Goal: Task Accomplishment & Management: Use online tool/utility

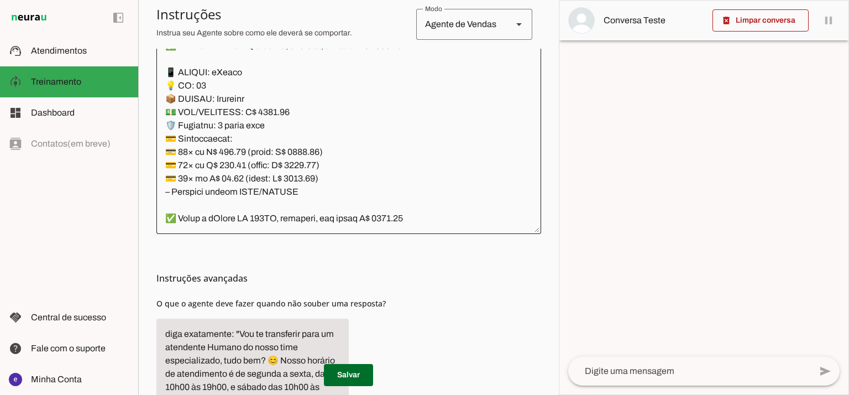
scroll to position [331, 0]
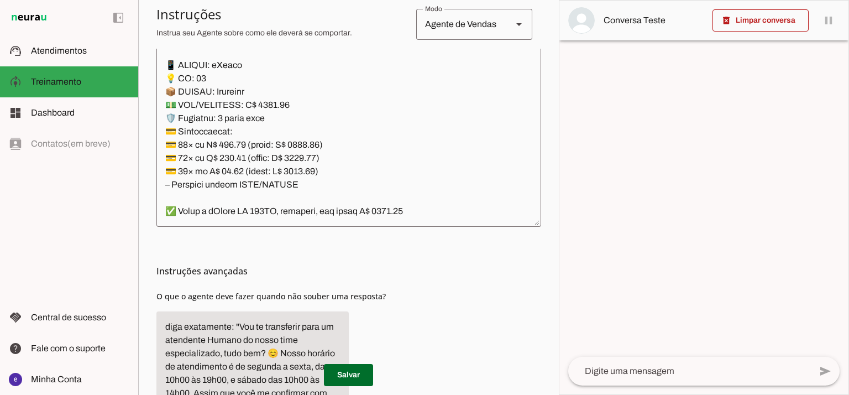
click at [394, 172] on textarea at bounding box center [349, 98] width 385 height 239
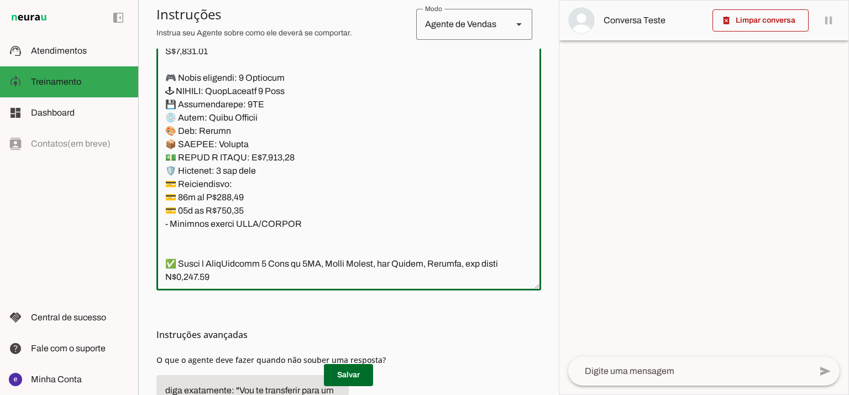
scroll to position [8110, 0]
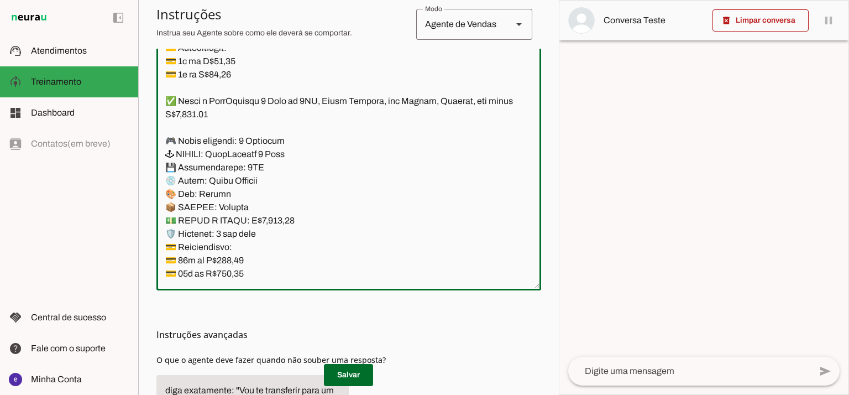
drag, startPoint x: 350, startPoint y: 159, endPoint x: 166, endPoint y: 103, distance: 191.9
click at [166, 103] on textarea at bounding box center [349, 162] width 385 height 239
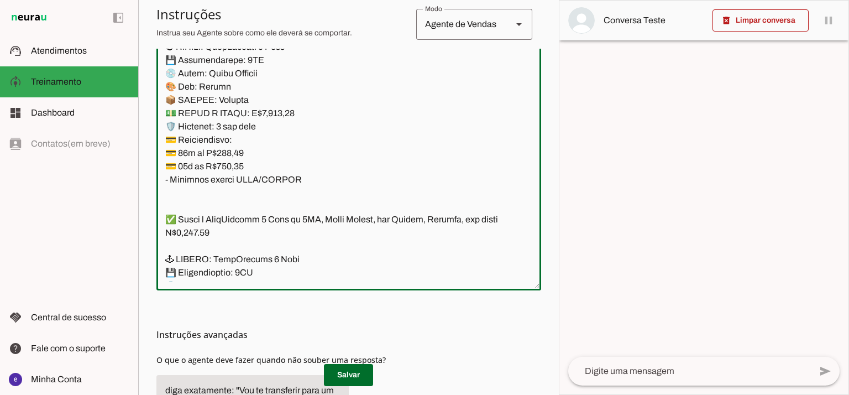
scroll to position [8332, 0]
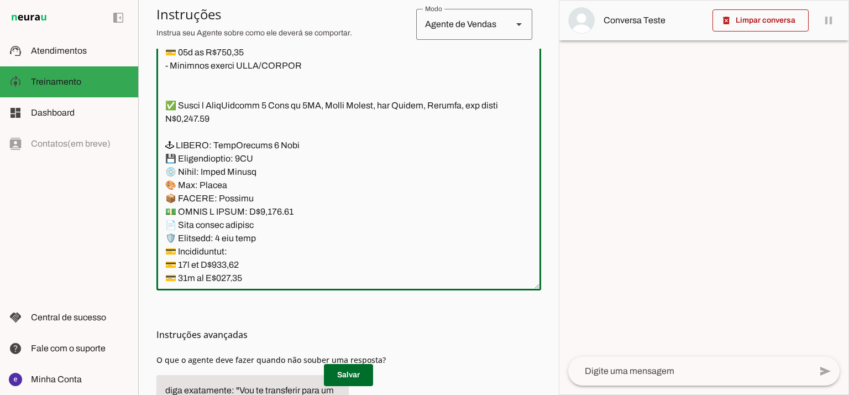
click at [203, 91] on textarea at bounding box center [349, 162] width 385 height 239
paste textarea "✅ Temos o PlayStation 5 Slim de 1TB, Mídia Digital, cor Branco, Lacrado, com pr…"
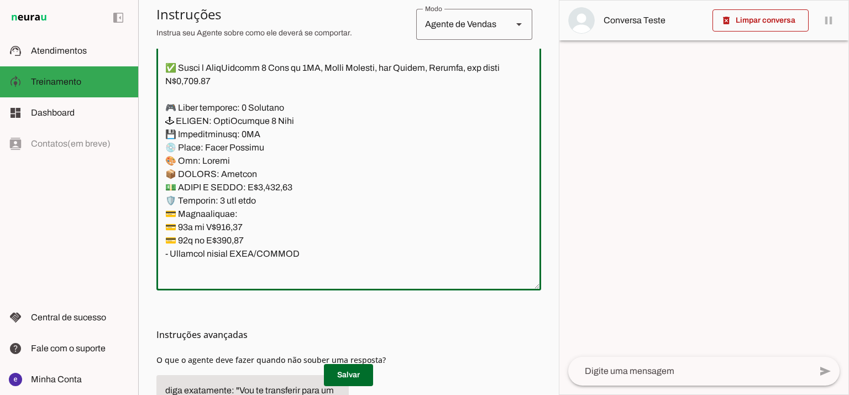
scroll to position [8286, 0]
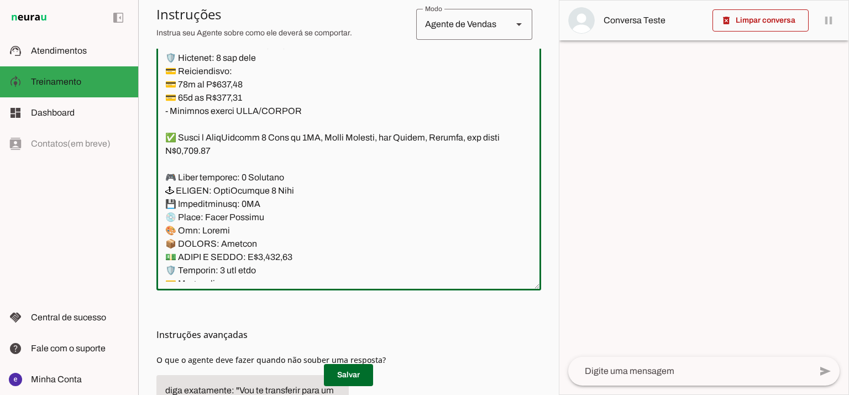
click at [274, 258] on textarea at bounding box center [349, 162] width 385 height 239
click at [274, 255] on textarea at bounding box center [349, 162] width 385 height 239
click at [279, 257] on textarea at bounding box center [349, 162] width 385 height 239
click at [192, 150] on textarea at bounding box center [349, 162] width 385 height 239
click at [372, 140] on textarea at bounding box center [349, 162] width 385 height 239
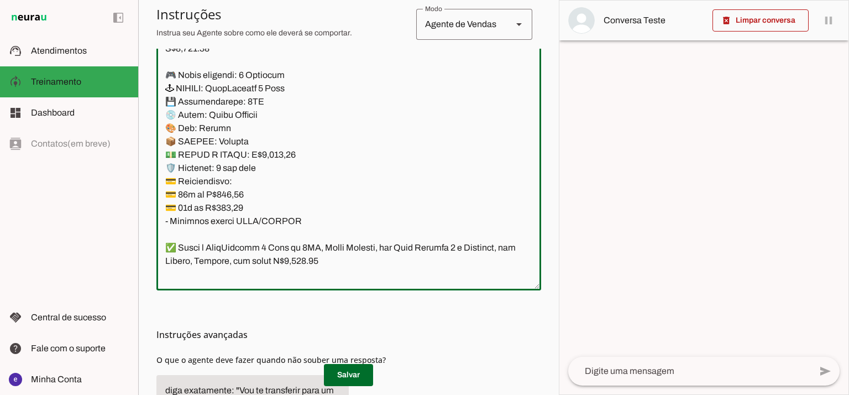
scroll to position [8138, 0]
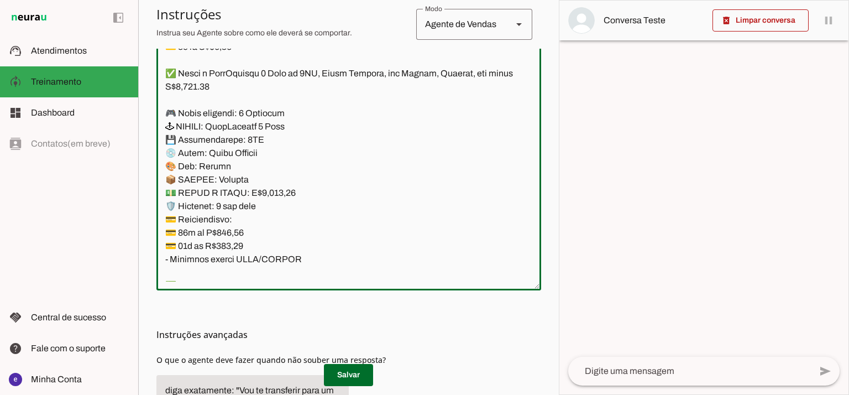
click at [374, 77] on textarea at bounding box center [349, 162] width 385 height 239
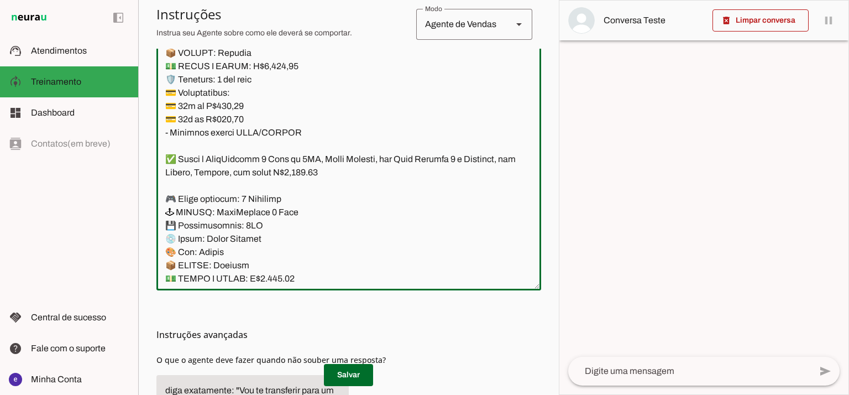
scroll to position [8286, 0]
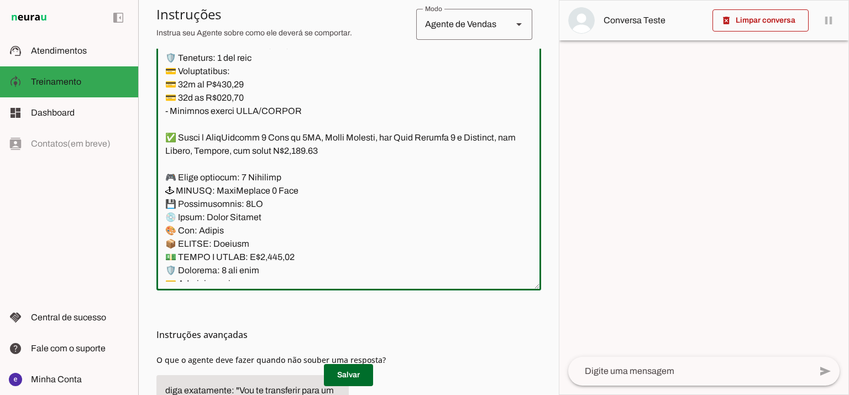
click at [287, 179] on textarea at bounding box center [349, 162] width 385 height 239
type textarea "Lore: Ipsu Dolor: Sitametco ad eLitsed Doeiusmod: Te incididu ut Laboreetd - Ma…"
type md-outlined-text-field "Lore: Ipsu Dolor: Sitametco ad eLitsed Doeiusmod: Te incididu ut Laboreetd - Ma…"
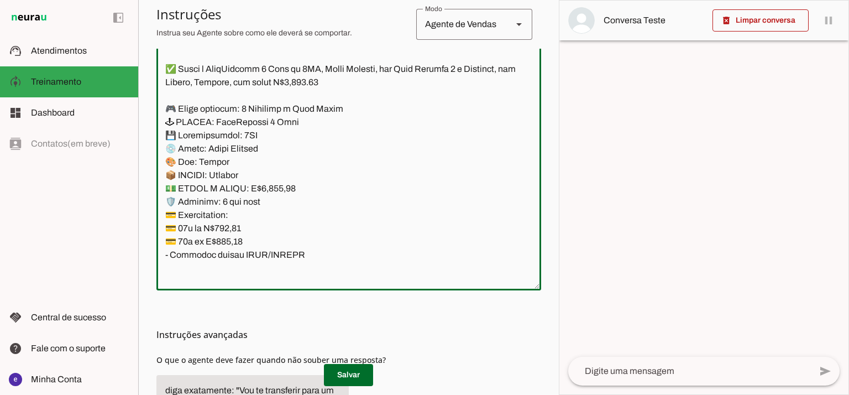
scroll to position [8433, 0]
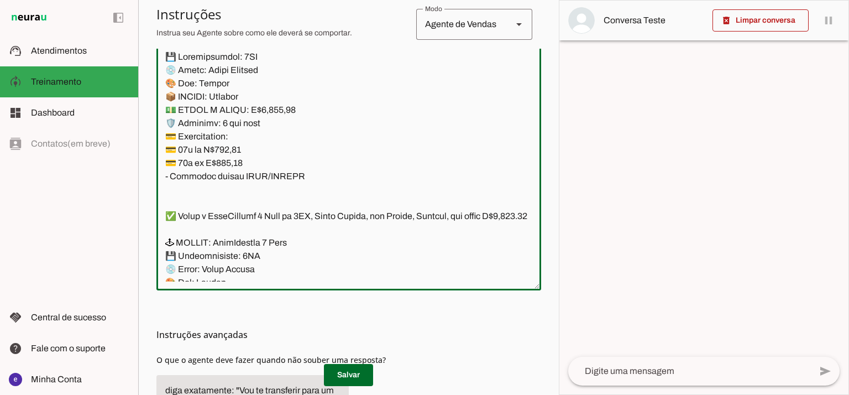
click at [229, 148] on textarea at bounding box center [349, 162] width 385 height 239
paste textarea "406,57"
type textarea "Lore: Ipsu Dolor: Sitametco ad eLitsed Doeiusmod: Te incididu ut Laboreetd - Ma…"
type md-outlined-text-field "Lore: Ipsu Dolor: Sitametco ad eLitsed Doeiusmod: Te incididu ut Laboreetd - Ma…"
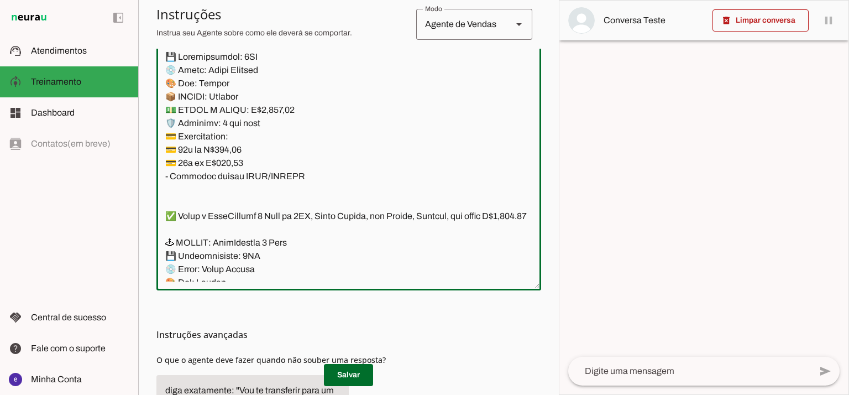
click at [227, 163] on textarea at bounding box center [349, 162] width 385 height 239
paste textarea "43,86"
type textarea "Lore: Ipsu Dolor: Sitametco ad eLitsed Doeiusmod: Te incididu ut Laboreetd - Ma…"
type md-outlined-text-field "Lore: Ipsu Dolor: Sitametco ad eLitsed Doeiusmod: Te incididu ut Laboreetd - Ma…"
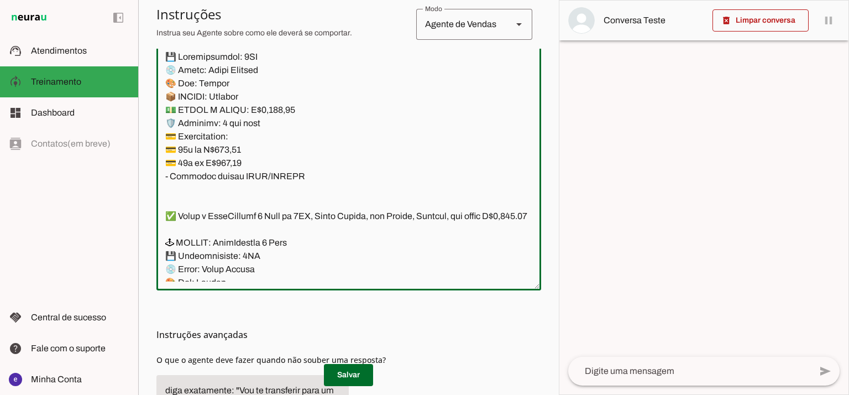
click at [295, 145] on textarea at bounding box center [349, 162] width 385 height 239
click at [368, 218] on textarea at bounding box center [349, 162] width 385 height 239
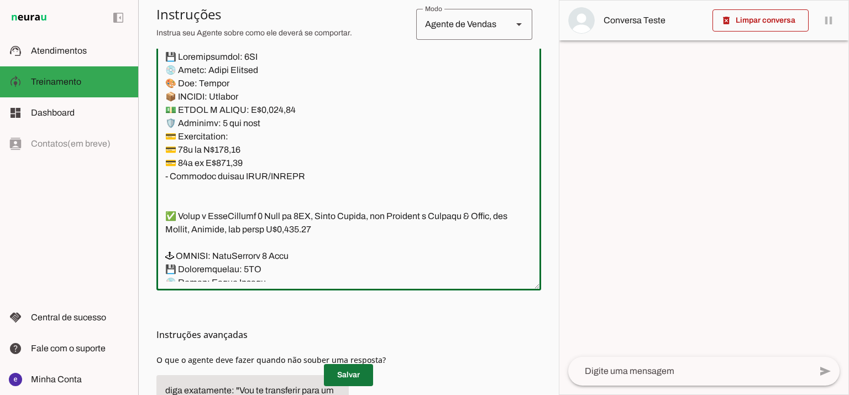
type textarea "Lore: Ipsu Dolor: Sitametco ad eLitsed Doeiusmod: Te incididu ut Laboreetd - Ma…"
type md-outlined-text-field "Lore: Ipsu Dolor: Sitametco ad eLitsed Doeiusmod: Te incididu ut Laboreetd - Ma…"
click at [343, 369] on span at bounding box center [348, 375] width 49 height 27
click at [347, 208] on textarea at bounding box center [349, 162] width 385 height 239
click at [234, 152] on textarea at bounding box center [349, 162] width 385 height 239
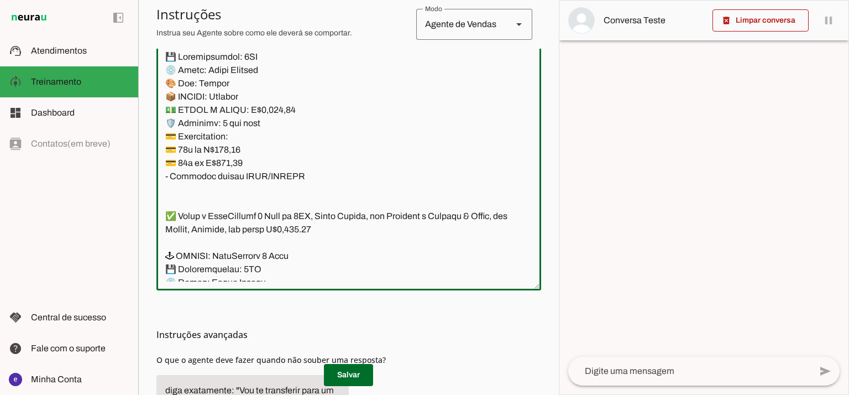
click at [234, 152] on textarea at bounding box center [349, 162] width 385 height 239
paste textarea "343,86"
type textarea "Lore: Ipsu Dolor: Sitametco ad eLitsed Doeiusmod: Te incididu ut Laboreetd - Ma…"
type md-outlined-text-field "Lore: Ipsu Dolor: Sitametco ad eLitsed Doeiusmod: Te incididu ut Laboreetd - Ma…"
click at [231, 169] on textarea at bounding box center [349, 162] width 385 height 239
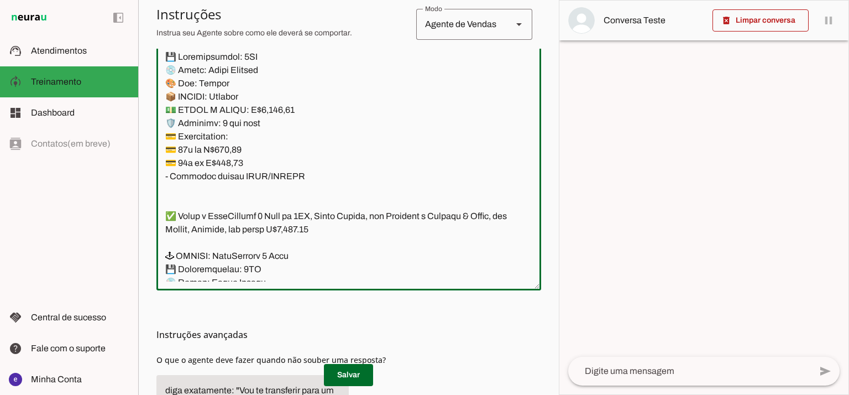
click at [231, 169] on textarea at bounding box center [349, 162] width 385 height 239
click at [348, 382] on span at bounding box center [348, 375] width 49 height 27
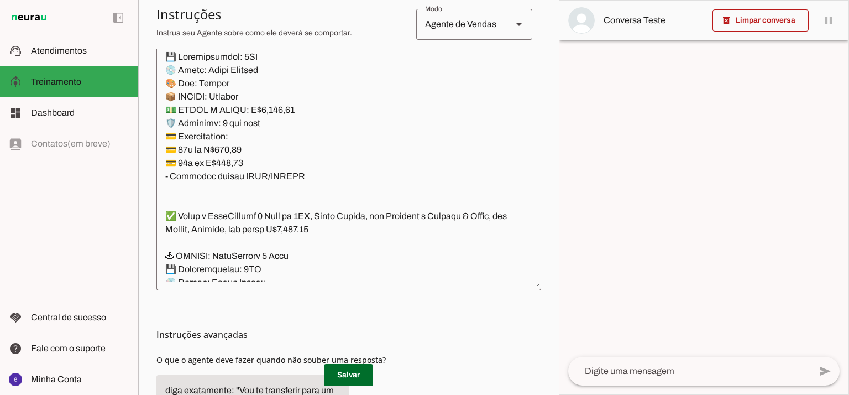
click at [327, 173] on textarea at bounding box center [349, 162] width 385 height 239
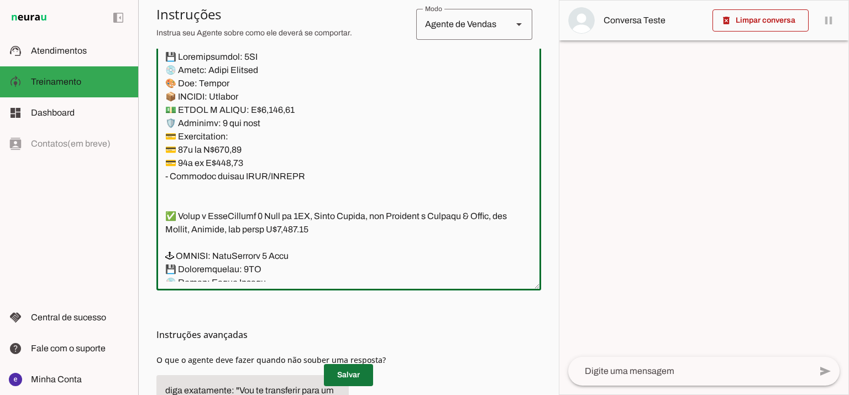
click at [361, 376] on span at bounding box center [348, 375] width 49 height 27
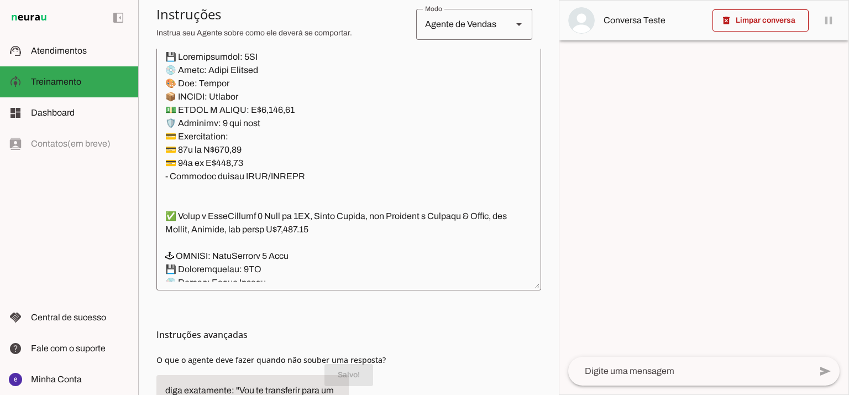
click at [326, 190] on textarea at bounding box center [349, 162] width 385 height 239
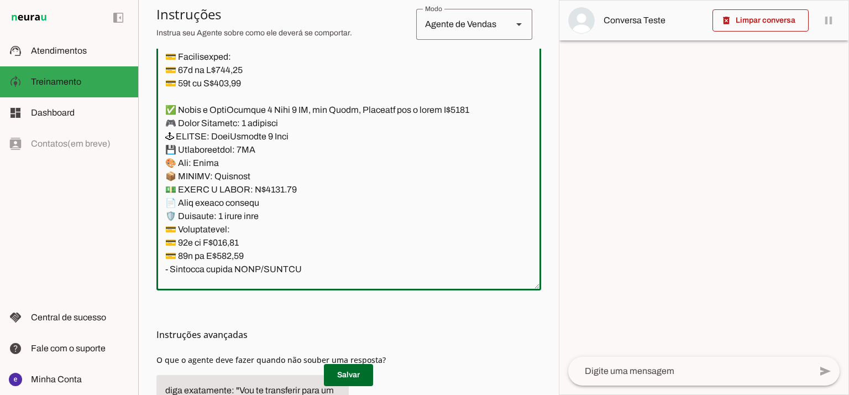
scroll to position [7917, 0]
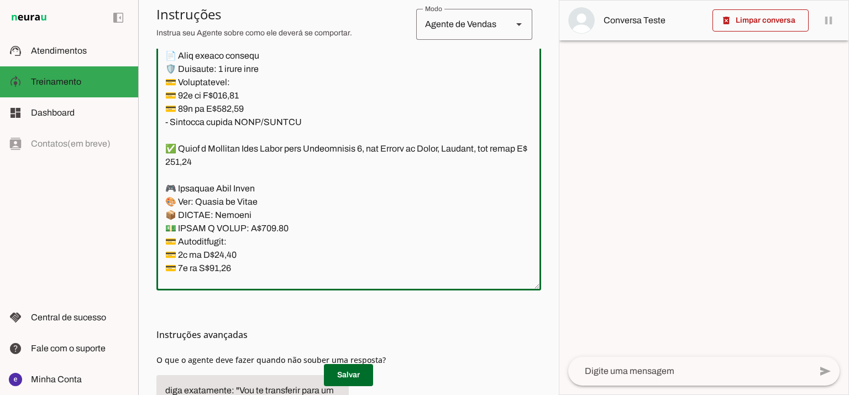
drag, startPoint x: 305, startPoint y: 187, endPoint x: 170, endPoint y: 148, distance: 140.7
click at [170, 148] on textarea at bounding box center [349, 162] width 385 height 239
click at [216, 196] on textarea at bounding box center [349, 162] width 385 height 239
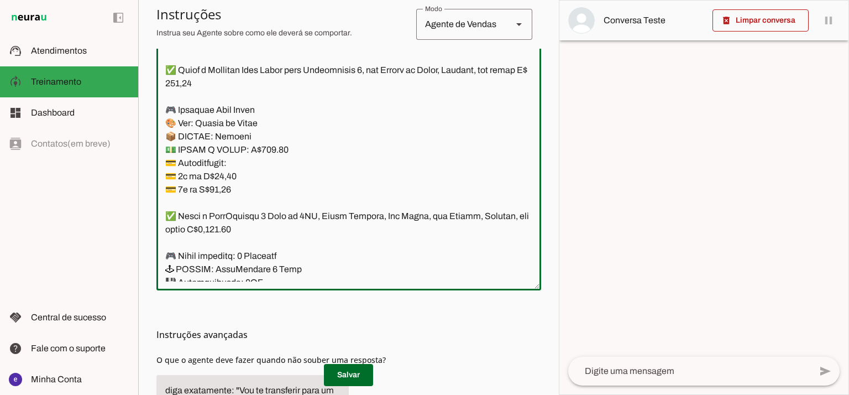
scroll to position [8065, 0]
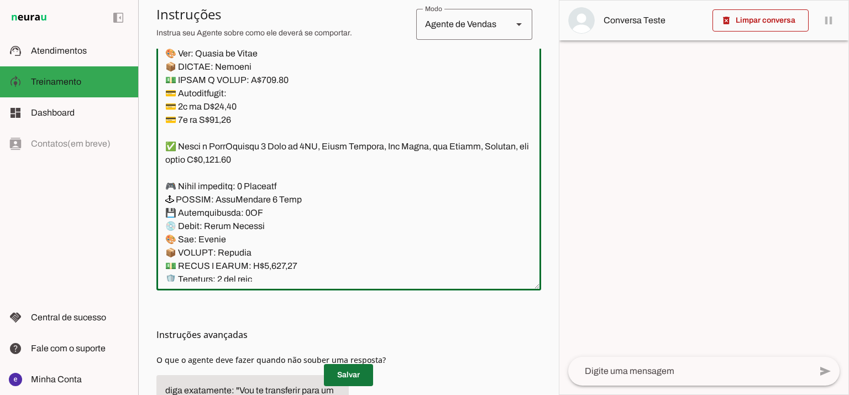
click at [355, 375] on span at bounding box center [348, 375] width 49 height 27
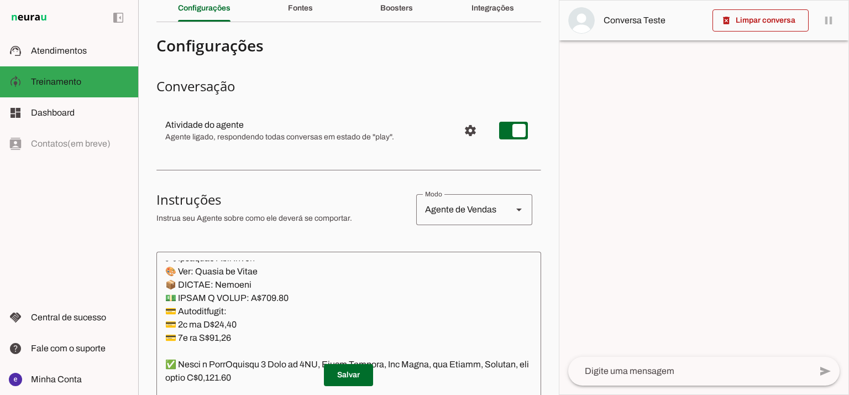
scroll to position [0, 0]
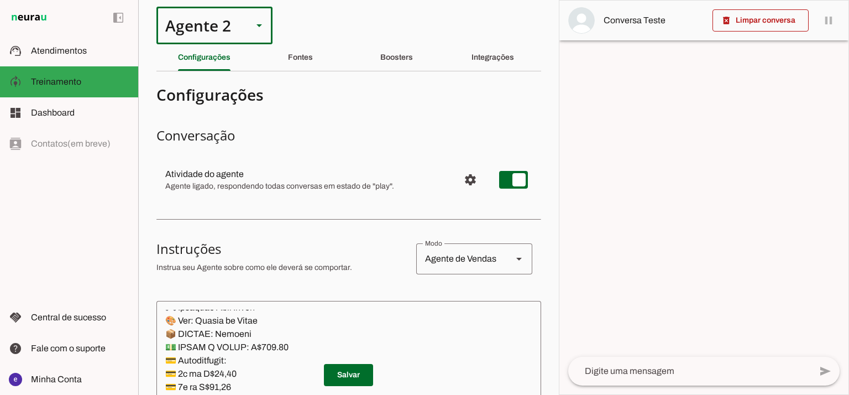
click at [237, 39] on div "Agente 2" at bounding box center [200, 26] width 87 height 38
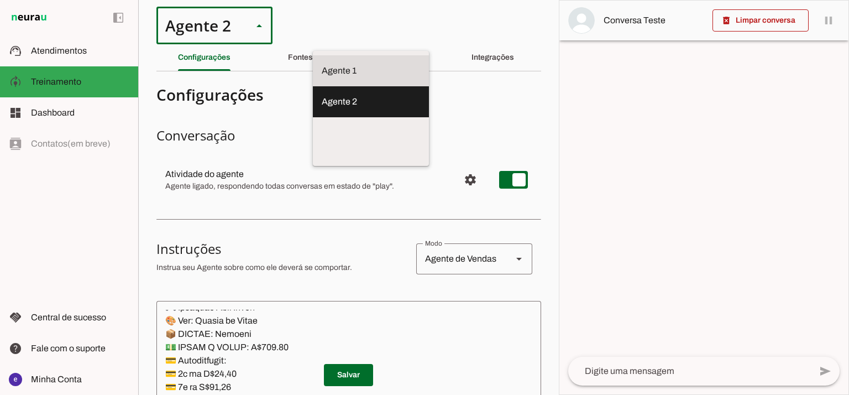
click at [322, 66] on slot at bounding box center [371, 70] width 98 height 13
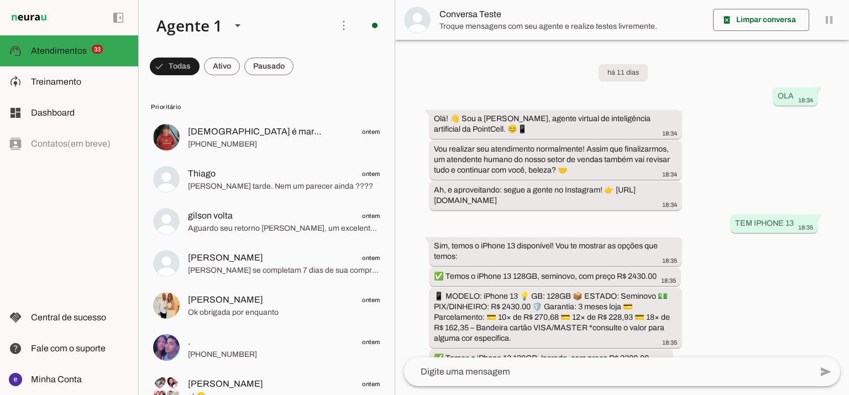
scroll to position [259, 0]
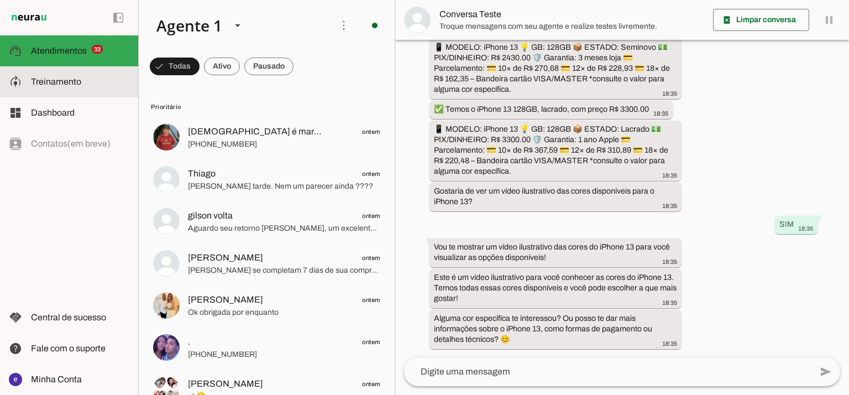
click at [77, 77] on span "Treinamento" at bounding box center [56, 81] width 50 height 9
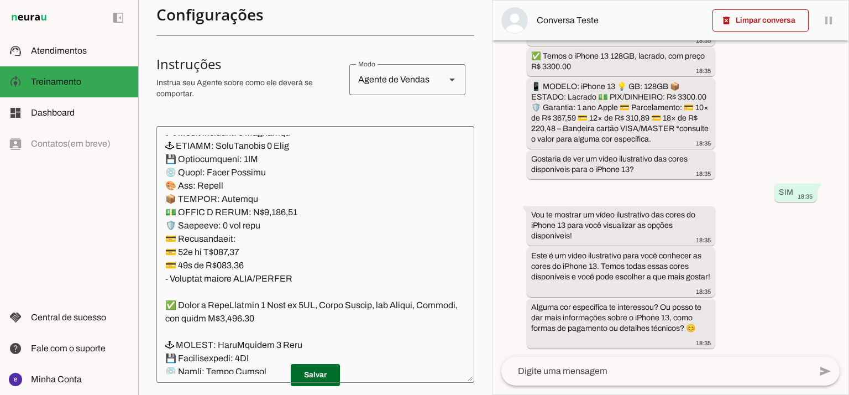
scroll to position [195, 0]
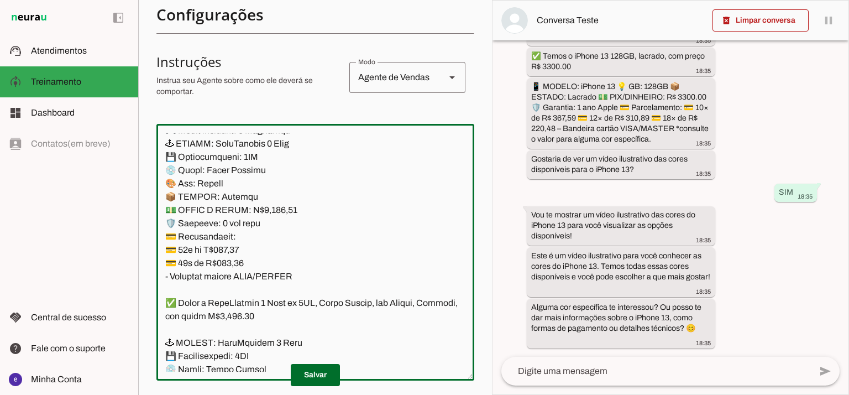
click at [356, 192] on textarea at bounding box center [316, 252] width 318 height 239
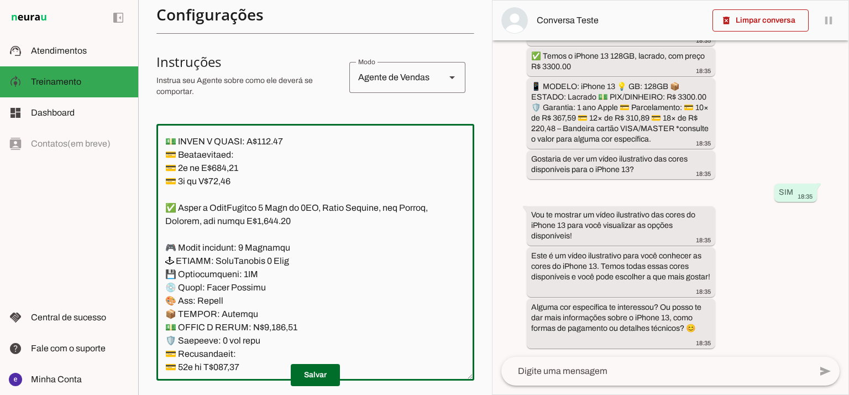
scroll to position [8050, 0]
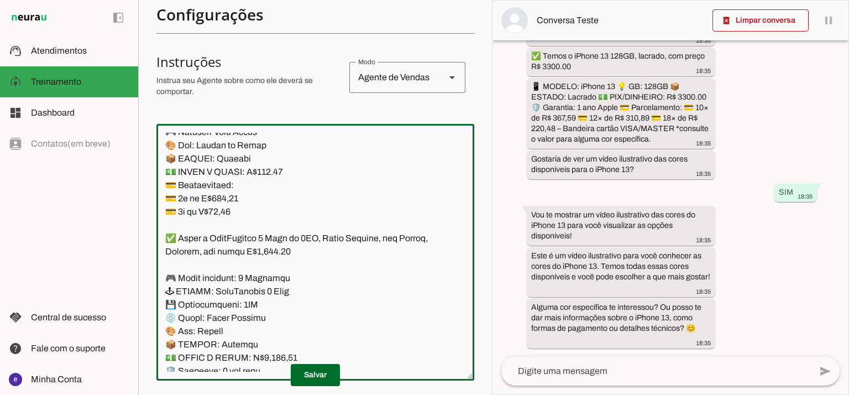
drag, startPoint x: 302, startPoint y: 226, endPoint x: 168, endPoint y: 199, distance: 137.1
click at [168, 199] on textarea at bounding box center [316, 252] width 318 height 239
paste textarea "89,06 💳 3l ip D$76,91 ✅ Sitam c AdipIscinge 9 Sedd ei 1TE, Incid Utlabor, Etd M…"
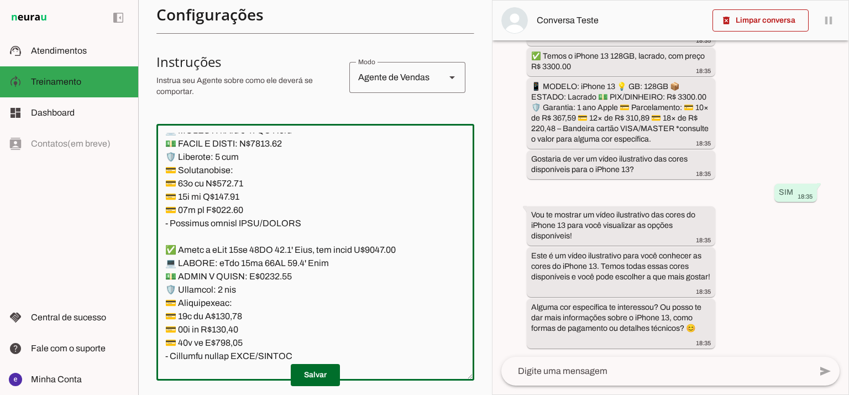
scroll to position [9107, 0]
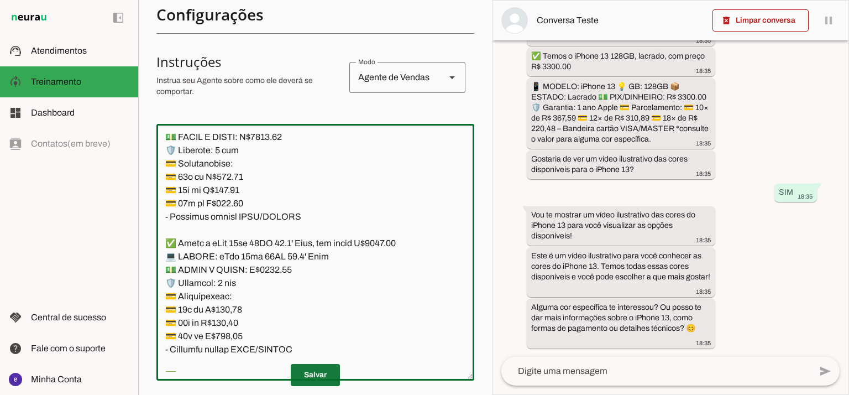
type textarea "Lore: Ipsu Dolor: Sitametco ad ElitsEddo Eiusmodte: In utlabore et Doloremag - …"
type md-outlined-text-field "Lore: Ipsu Dolor: Sitametco ad ElitsEddo Eiusmodte: In utlabore et Doloremag - …"
click at [317, 367] on span at bounding box center [315, 375] width 49 height 27
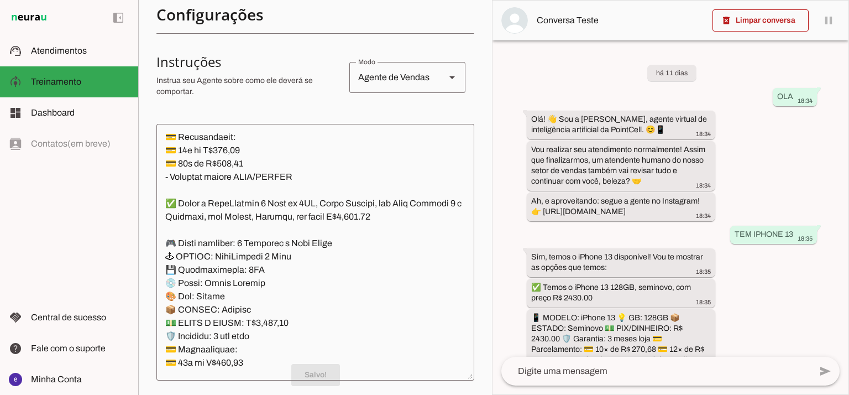
scroll to position [8296, 0]
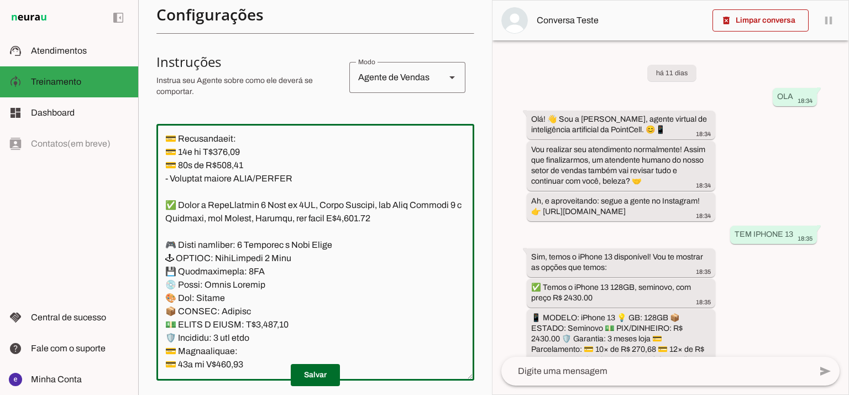
click at [372, 240] on textarea at bounding box center [316, 252] width 318 height 239
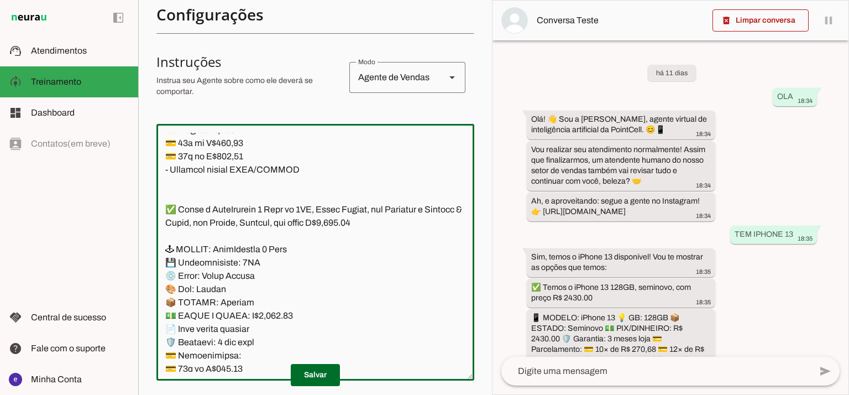
scroll to position [8370, 0]
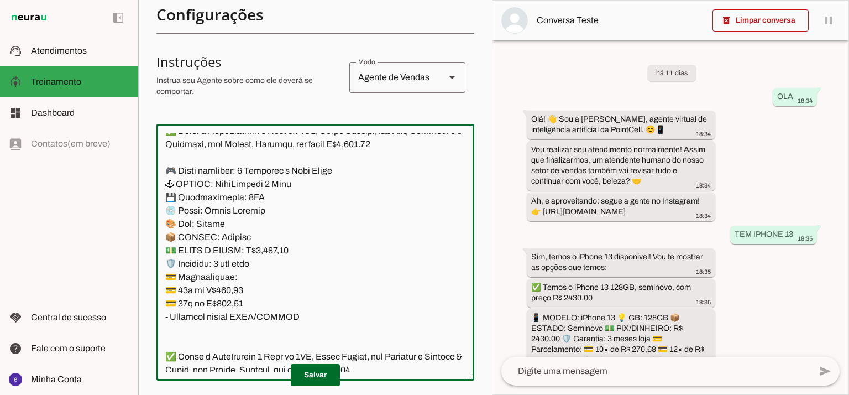
drag, startPoint x: 299, startPoint y: 281, endPoint x: 168, endPoint y: 272, distance: 131.4
click at [168, 272] on textarea at bounding box center [316, 252] width 318 height 239
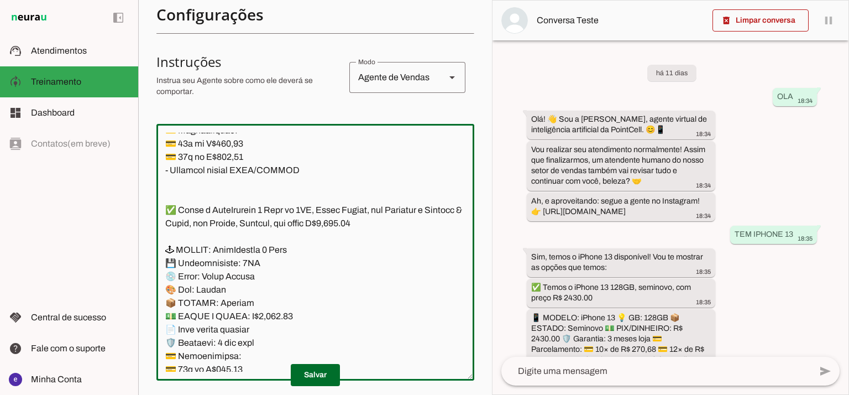
scroll to position [8517, 0]
